Goal: Task Accomplishment & Management: Manage account settings

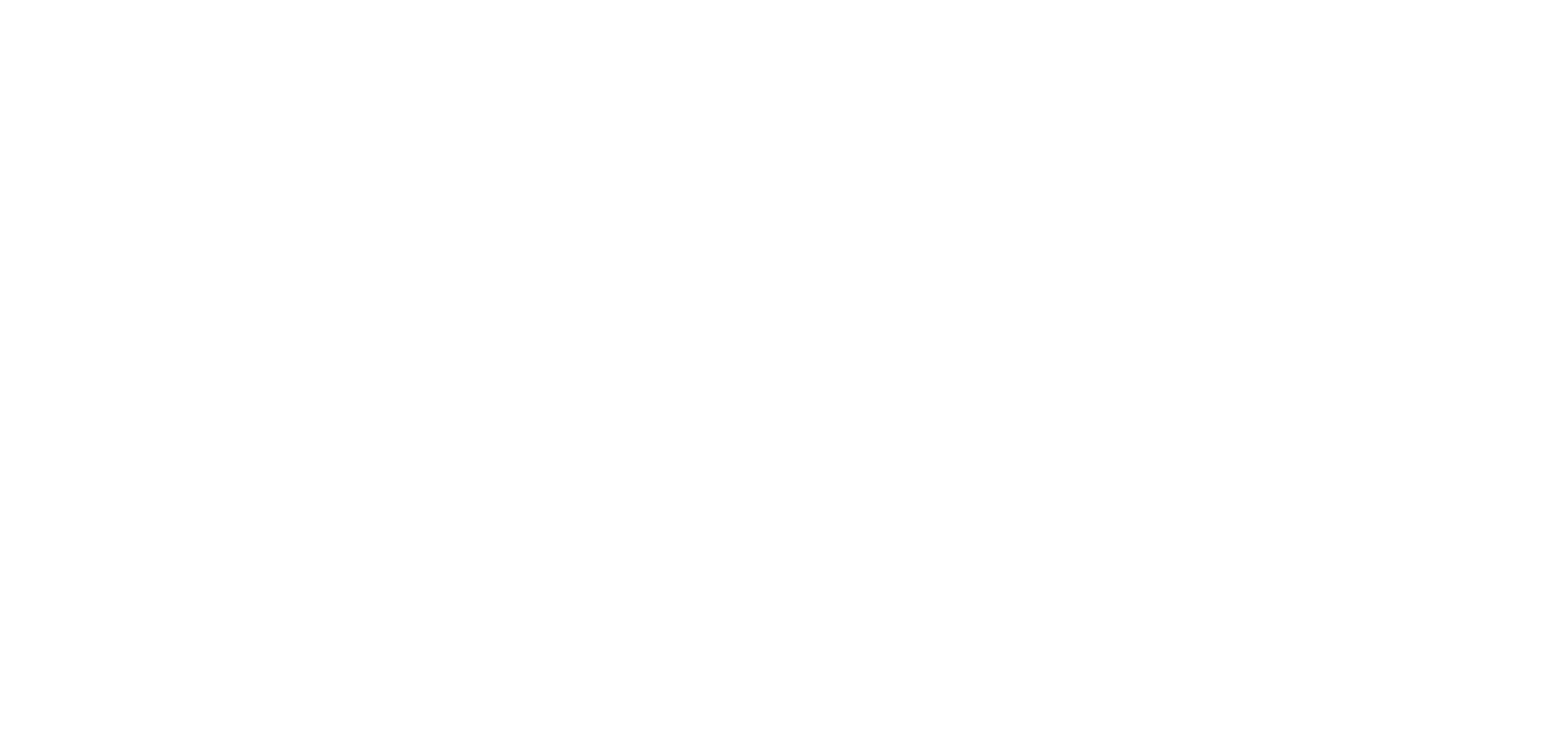
type input "**********"
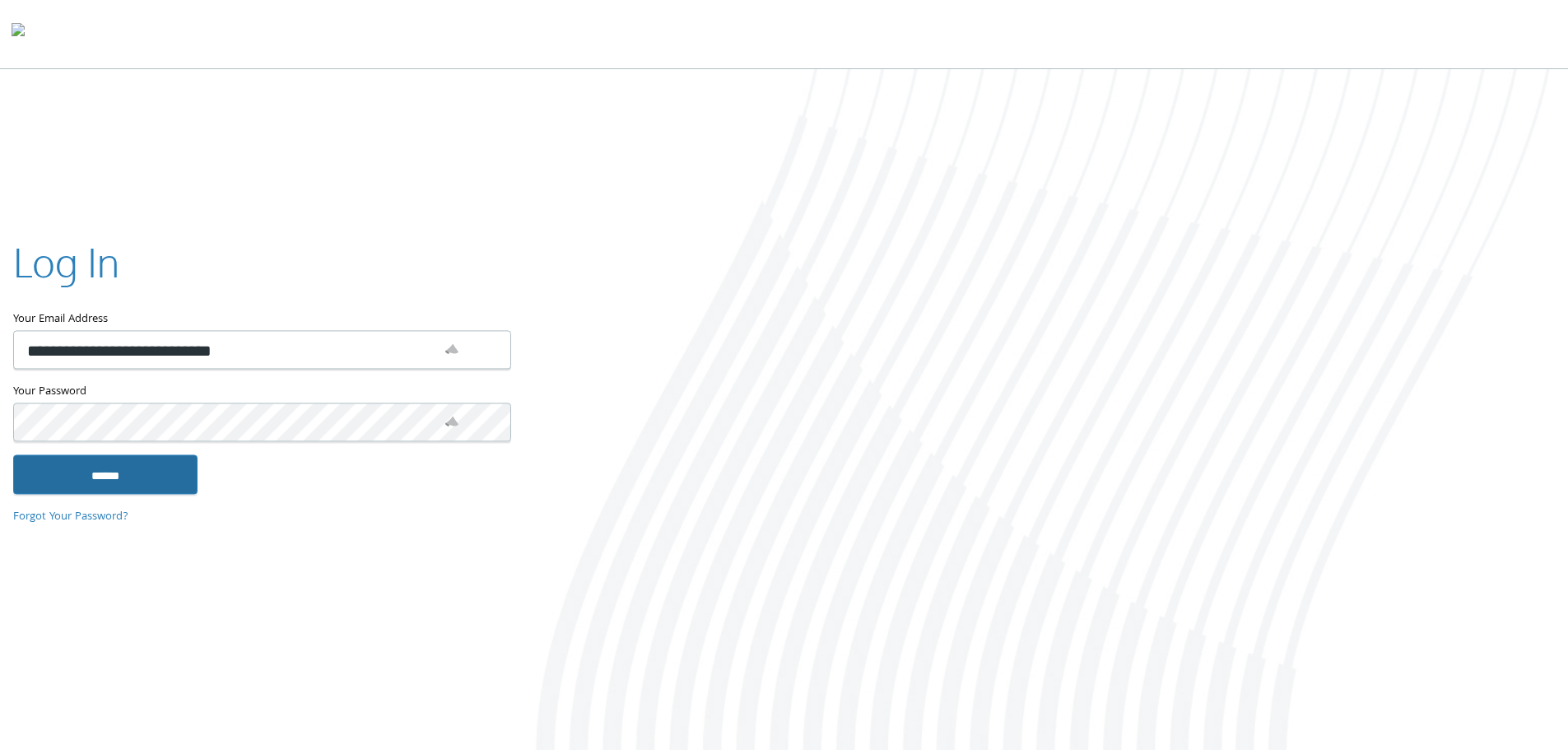
click at [82, 471] on input "******" at bounding box center [105, 474] width 184 height 39
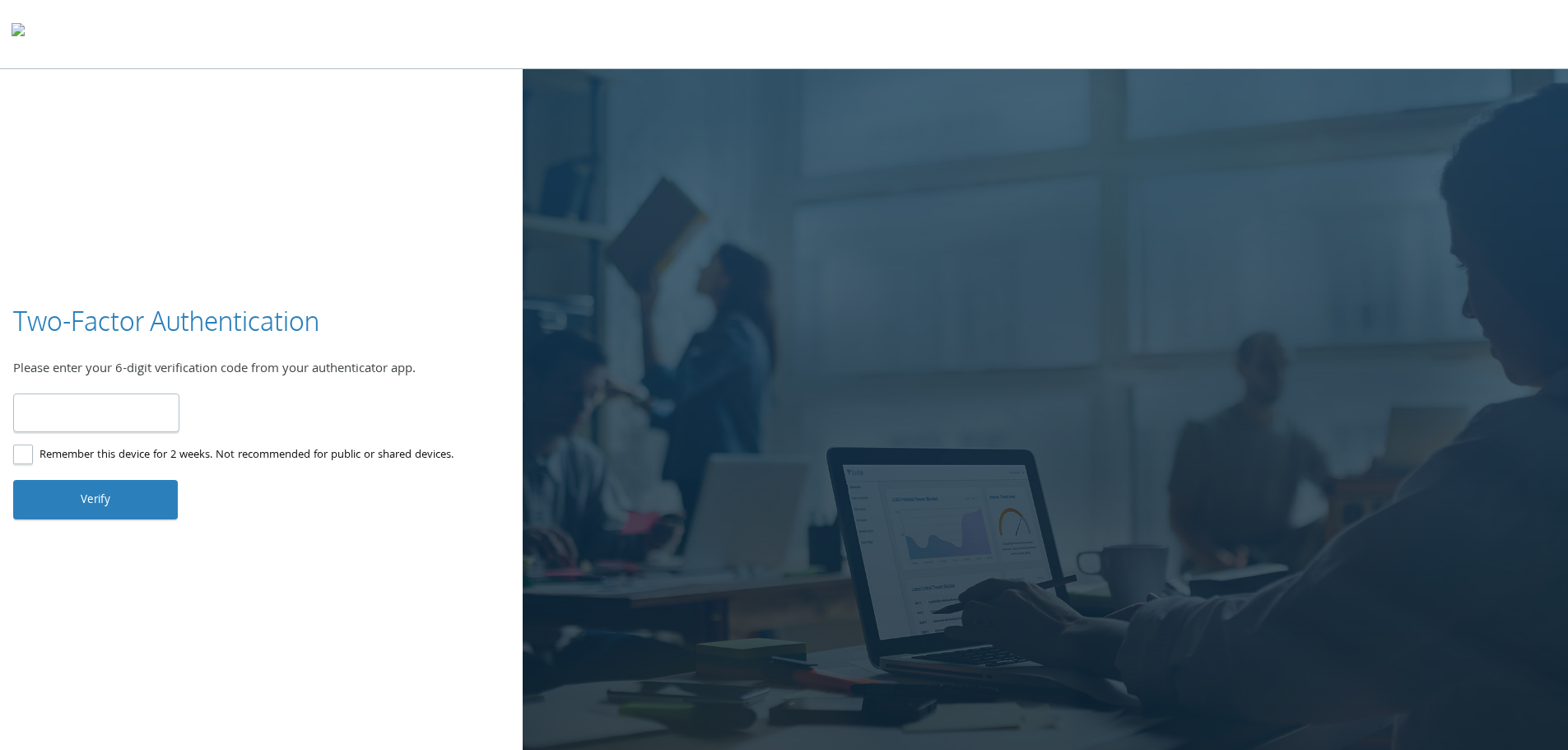
click at [121, 412] on input "number" at bounding box center [96, 412] width 166 height 38
type input "******"
